Goal: Task Accomplishment & Management: Use online tool/utility

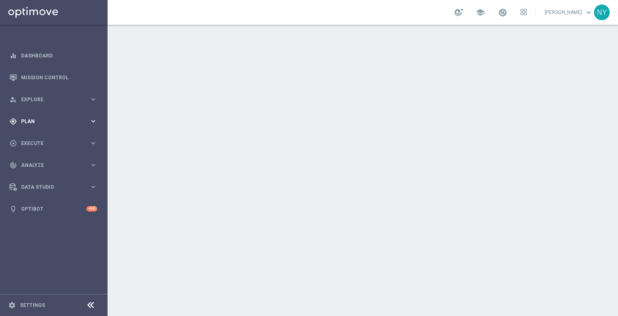
click at [33, 120] on span "Plan" at bounding box center [55, 121] width 68 height 5
click at [31, 121] on span "Plan" at bounding box center [55, 121] width 68 height 5
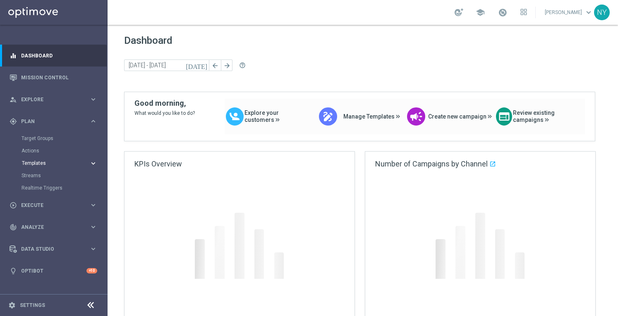
click at [32, 162] on span "Templates" at bounding box center [51, 163] width 59 height 5
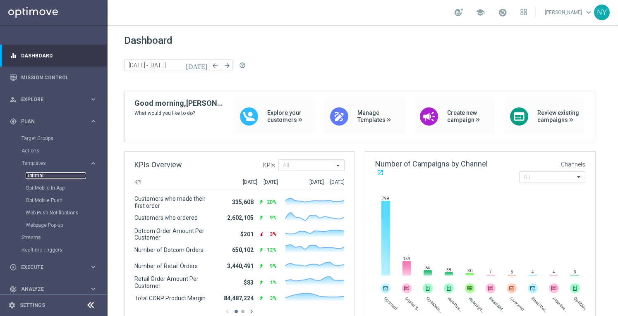
click at [39, 177] on link "Optimail" at bounding box center [56, 175] width 60 height 7
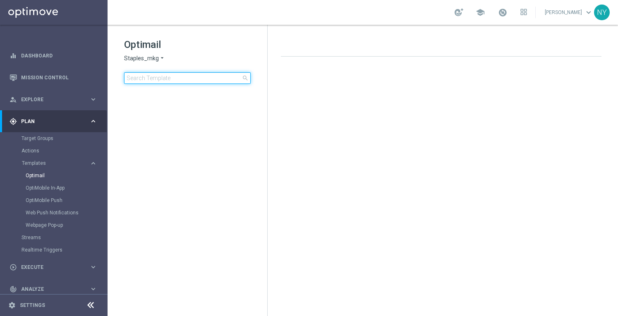
click at [154, 80] on input at bounding box center [187, 78] width 127 height 12
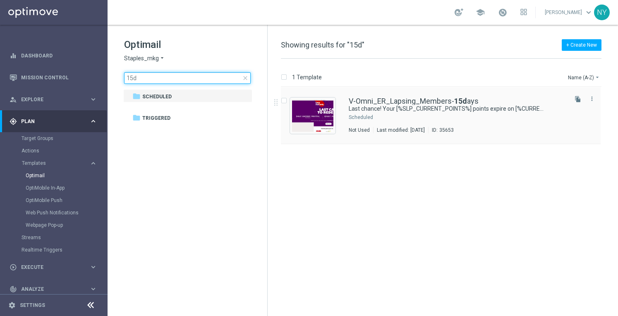
type input "15d"
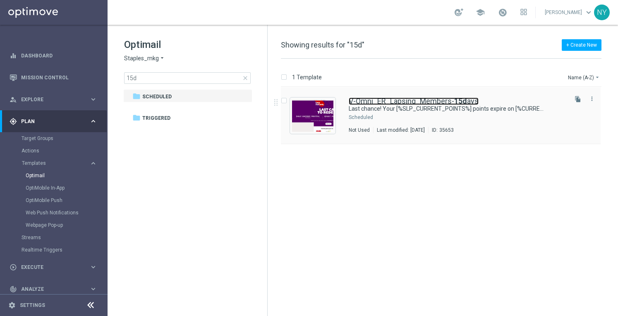
click at [422, 101] on link "V-Omni_ER_Lapsing_Members- 15d ays" at bounding box center [414, 101] width 130 height 7
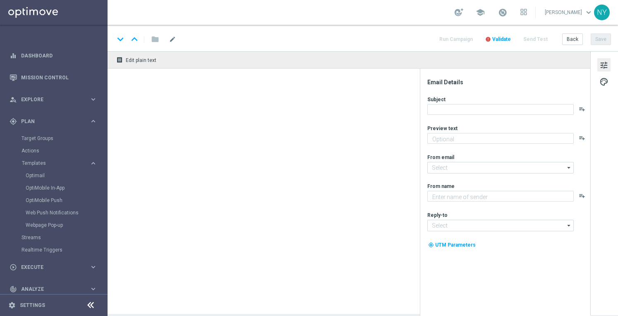
type textarea "Redeem them now before they're gone!"
type input "[EMAIL_ADDRESS][DOMAIN_NAME]"
type textarea "Staples"
type input "[EMAIL_ADDRESS][DOMAIN_NAME]"
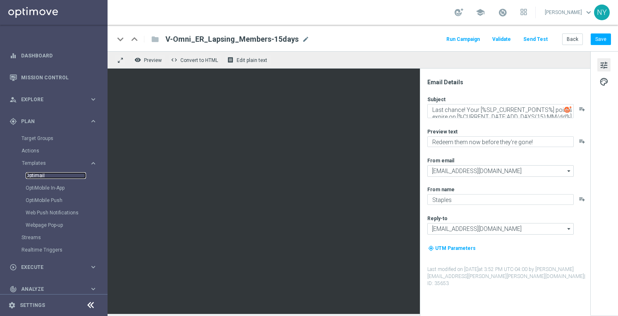
click at [41, 174] on link "Optimail" at bounding box center [56, 175] width 60 height 7
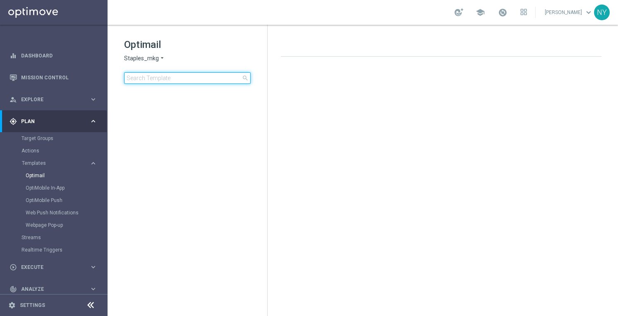
click at [155, 78] on input at bounding box center [187, 78] width 127 height 12
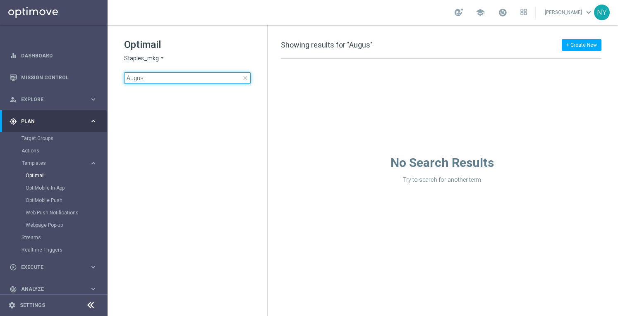
type input "August"
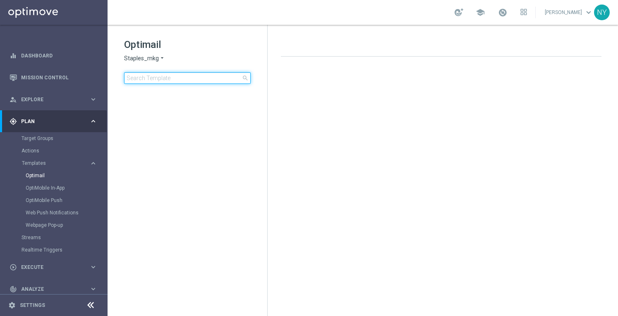
click at [163, 80] on input at bounding box center [187, 78] width 127 height 12
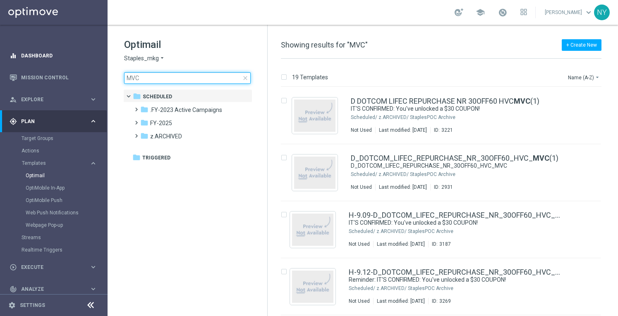
drag, startPoint x: 162, startPoint y: 80, endPoint x: 63, endPoint y: 58, distance: 101.6
click at [63, 58] on main "equalizer Dashboard Mission Control" at bounding box center [309, 158] width 618 height 316
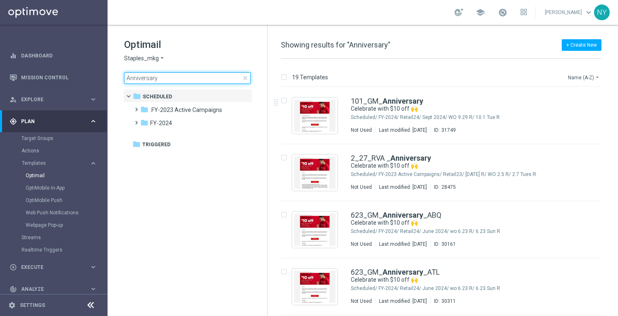
type input "Anniversary"
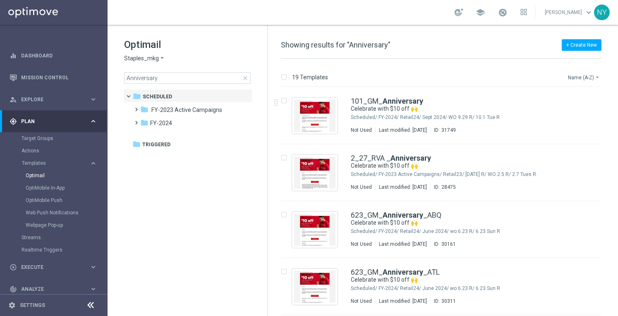
click at [576, 79] on button "Name (A-Z) arrow_drop_down" at bounding box center [584, 77] width 34 height 10
click at [575, 76] on button "Name (A-Z) arrow_drop_down" at bounding box center [584, 77] width 34 height 10
click at [568, 112] on span "Date Modified (Newest)" at bounding box center [569, 114] width 55 height 6
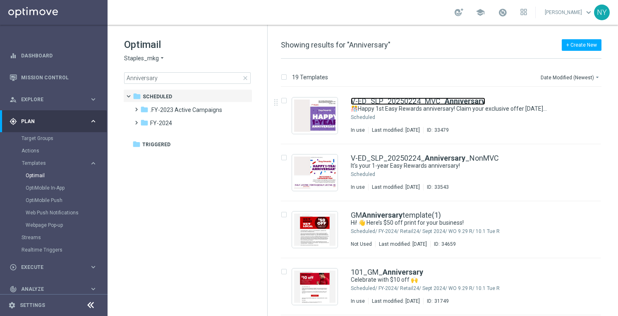
drag, startPoint x: 417, startPoint y: 99, endPoint x: 487, endPoint y: 50, distance: 85.9
click at [417, 99] on link "V-ED_SLP_20250224_MVC_ Anniversary" at bounding box center [418, 101] width 134 height 7
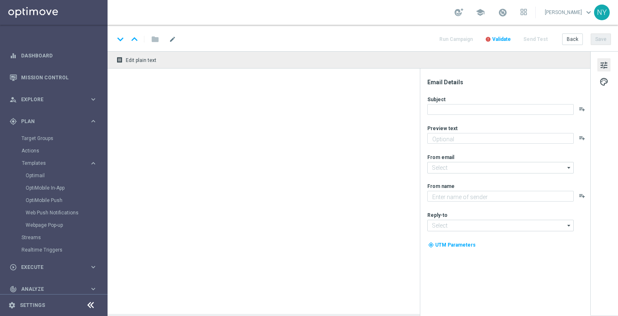
type textarea "Check out your points and savings totals."
type textarea "Staples"
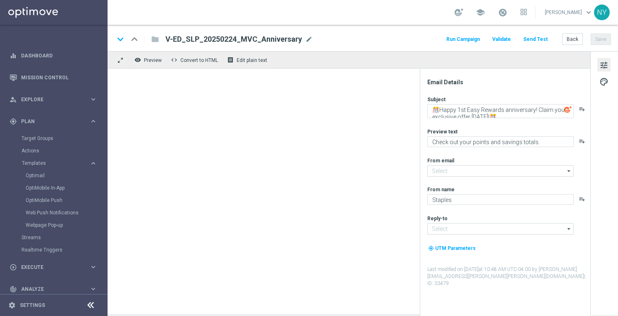
type input "[EMAIL_ADDRESS][DOMAIN_NAME]"
